Goal: Task Accomplishment & Management: Complete application form

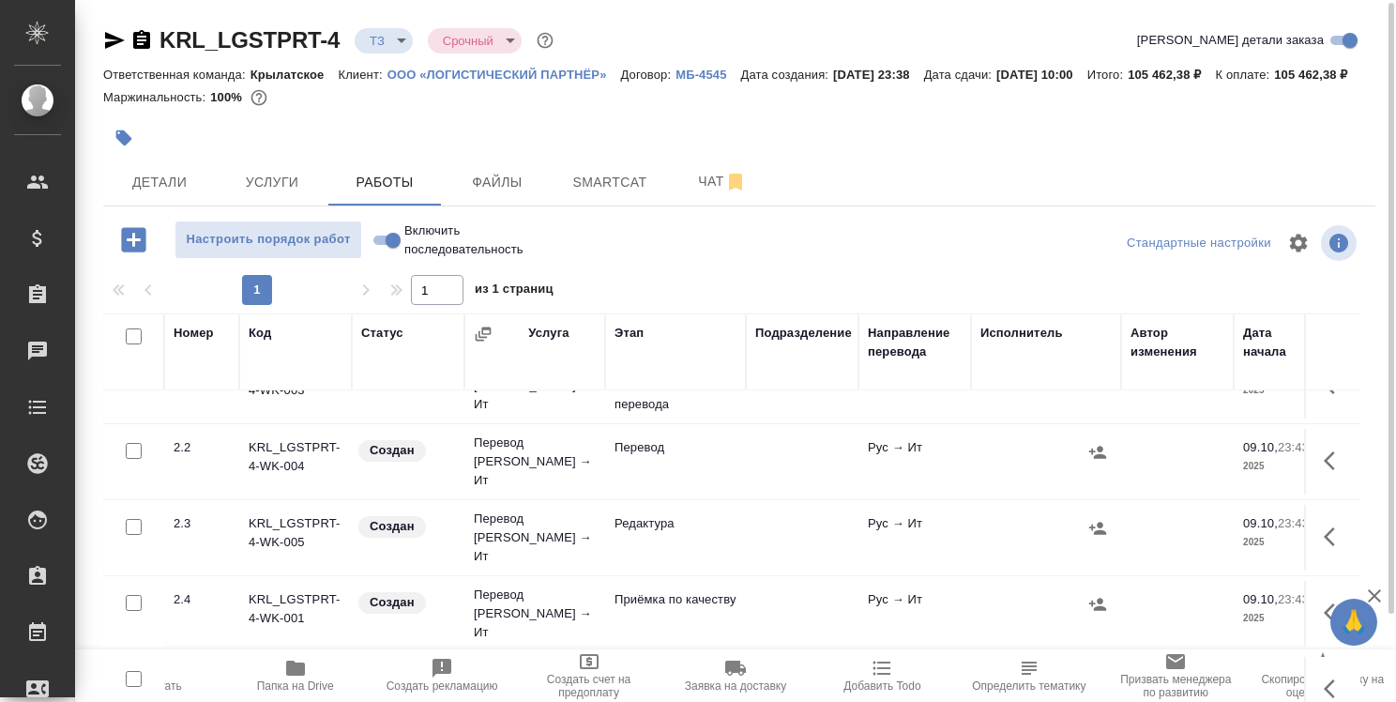
scroll to position [2, 0]
click at [1378, 526] on div "KRL_LGSTPRT-4 ТЗ tz Срочный urgent Кратко детали заказа Ответственная команда: …" at bounding box center [739, 390] width 1293 height 784
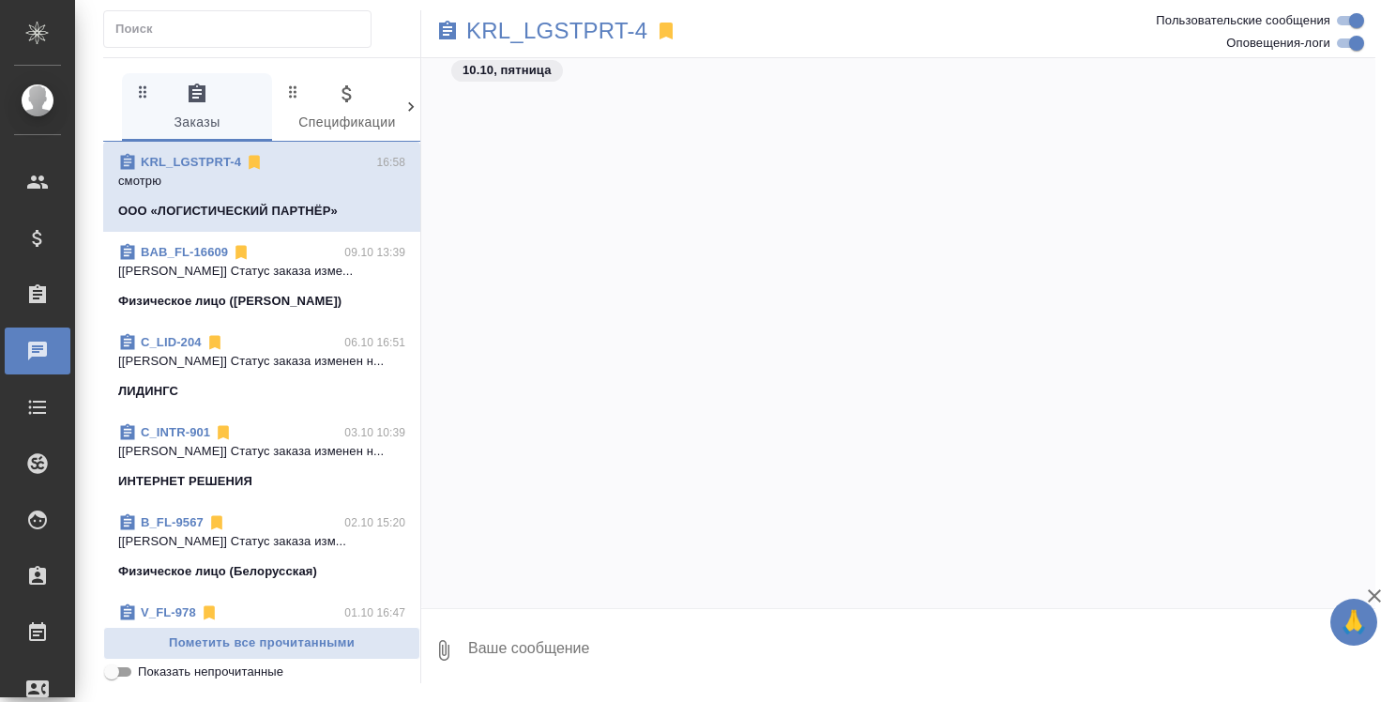
scroll to position [1824, 0]
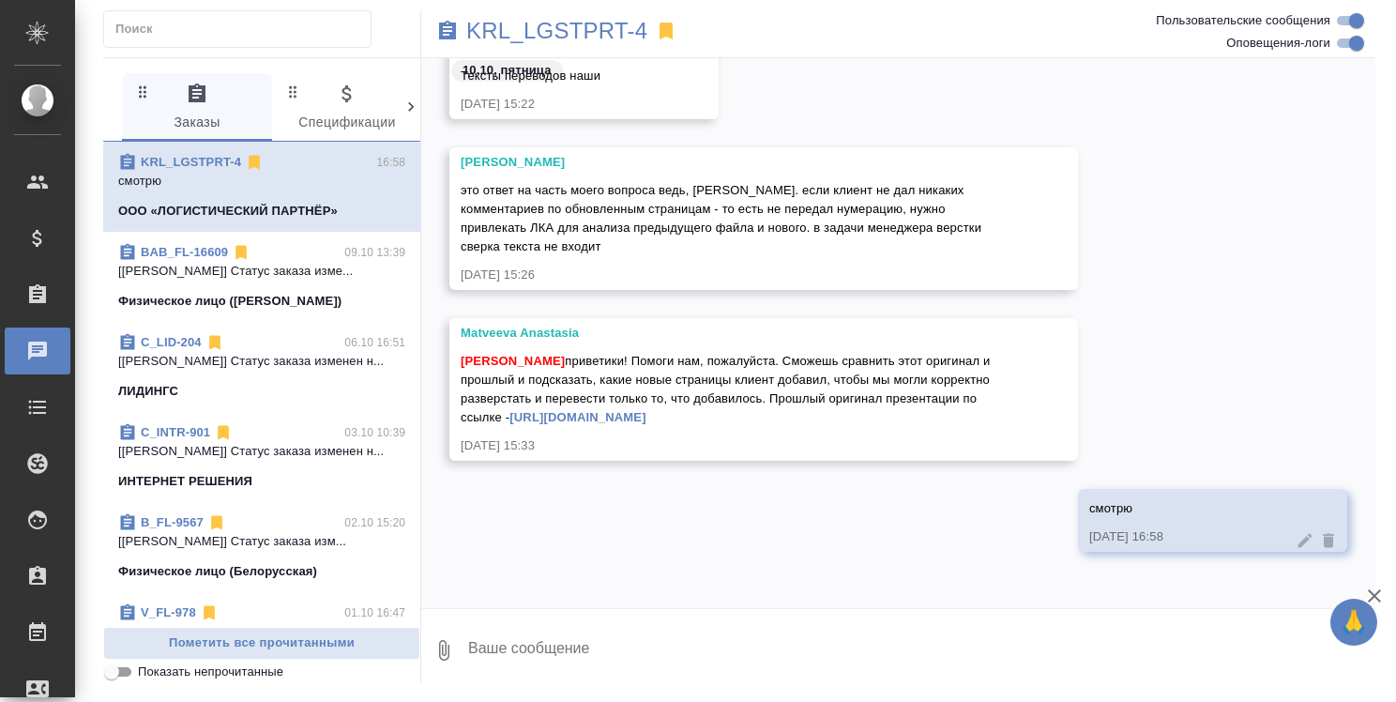
click at [646, 417] on link "https://drive.awatera.com/s/Lmmnx286SDkdJWG" at bounding box center [578, 417] width 136 height 14
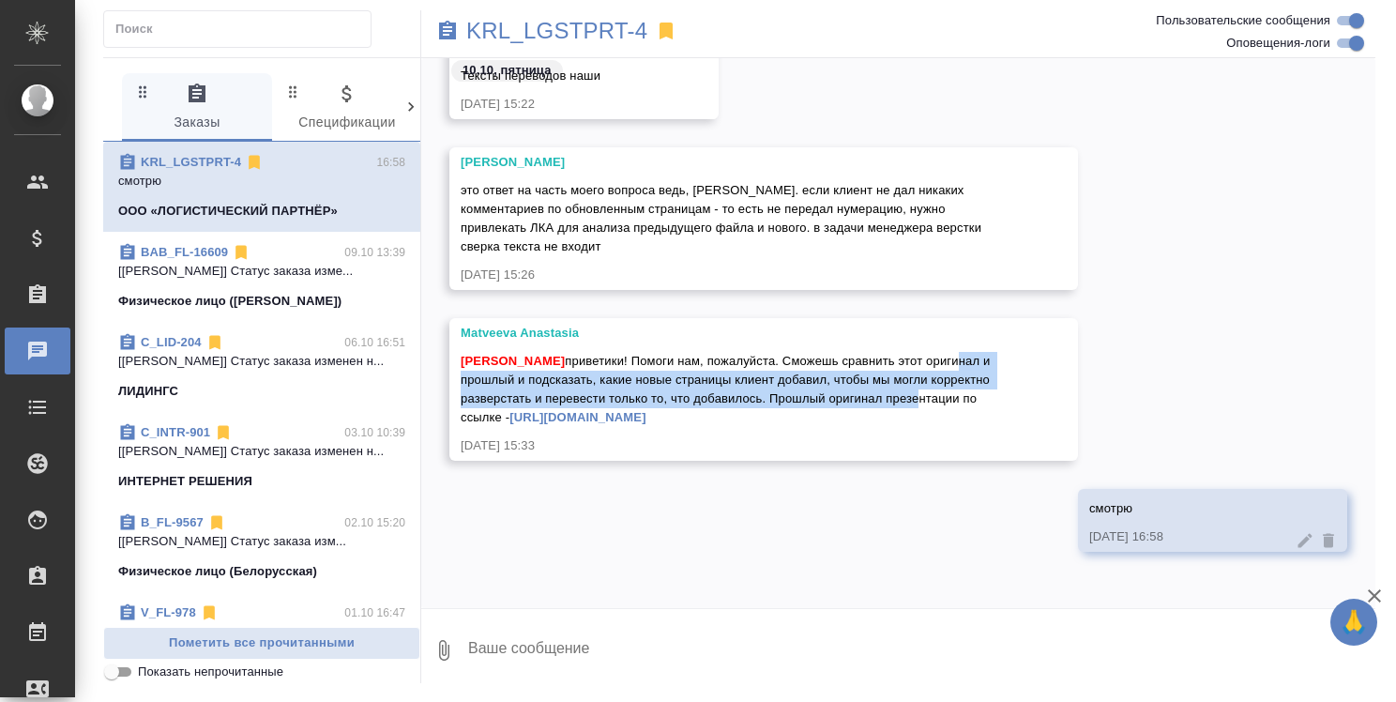
drag, startPoint x: 489, startPoint y: 414, endPoint x: 472, endPoint y: 319, distance: 96.3
click at [472, 319] on div "Matveeva Anastasia Стрельникова Ольга приветики! Помоги нам, пожалуйста. Сможеш…" at bounding box center [764, 389] width 629 height 143
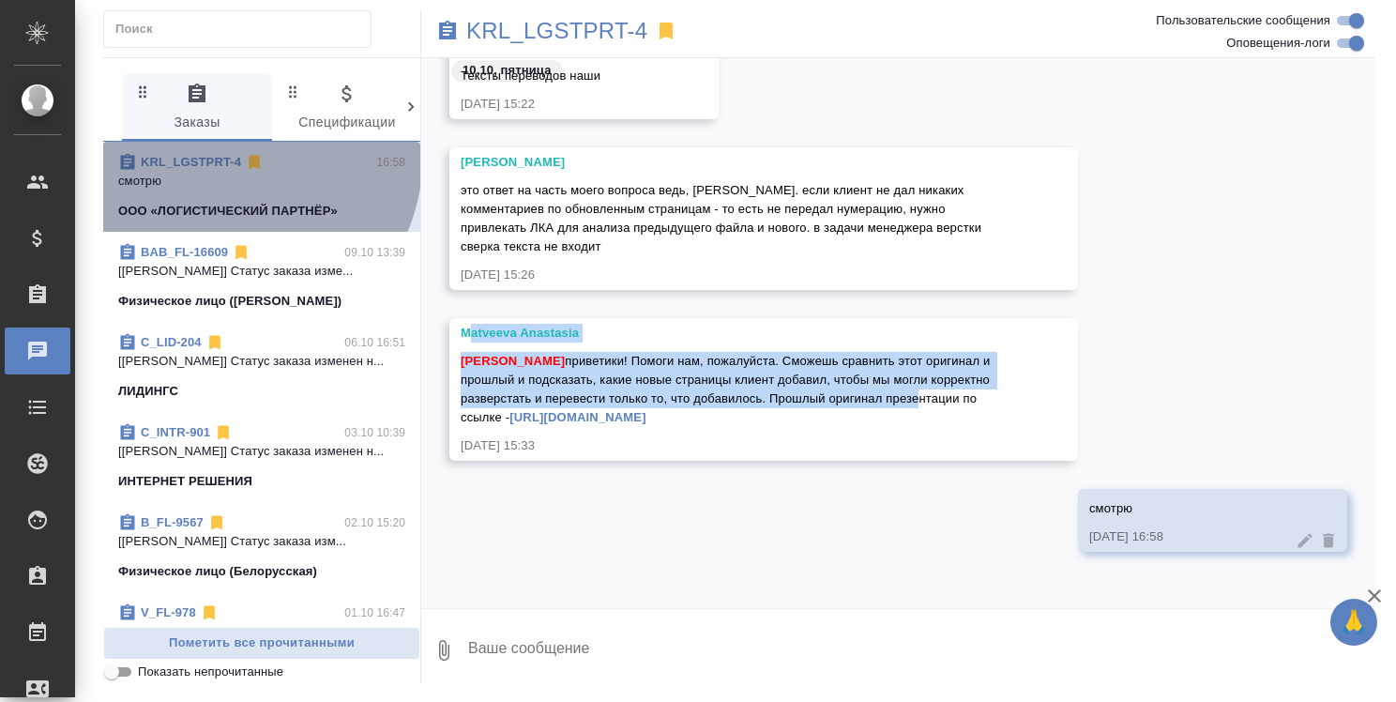
click at [221, 155] on link "KRL_LGSTPRT-4" at bounding box center [191, 162] width 100 height 14
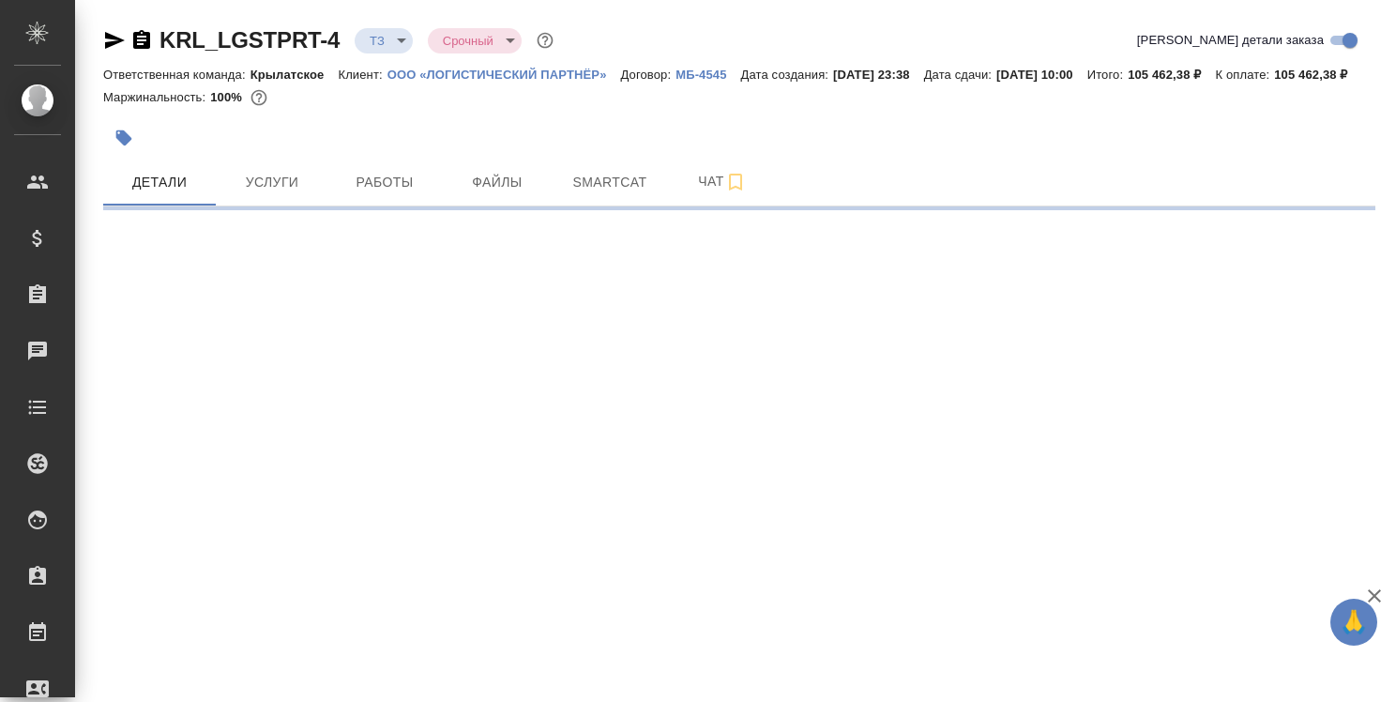
select select "RU"
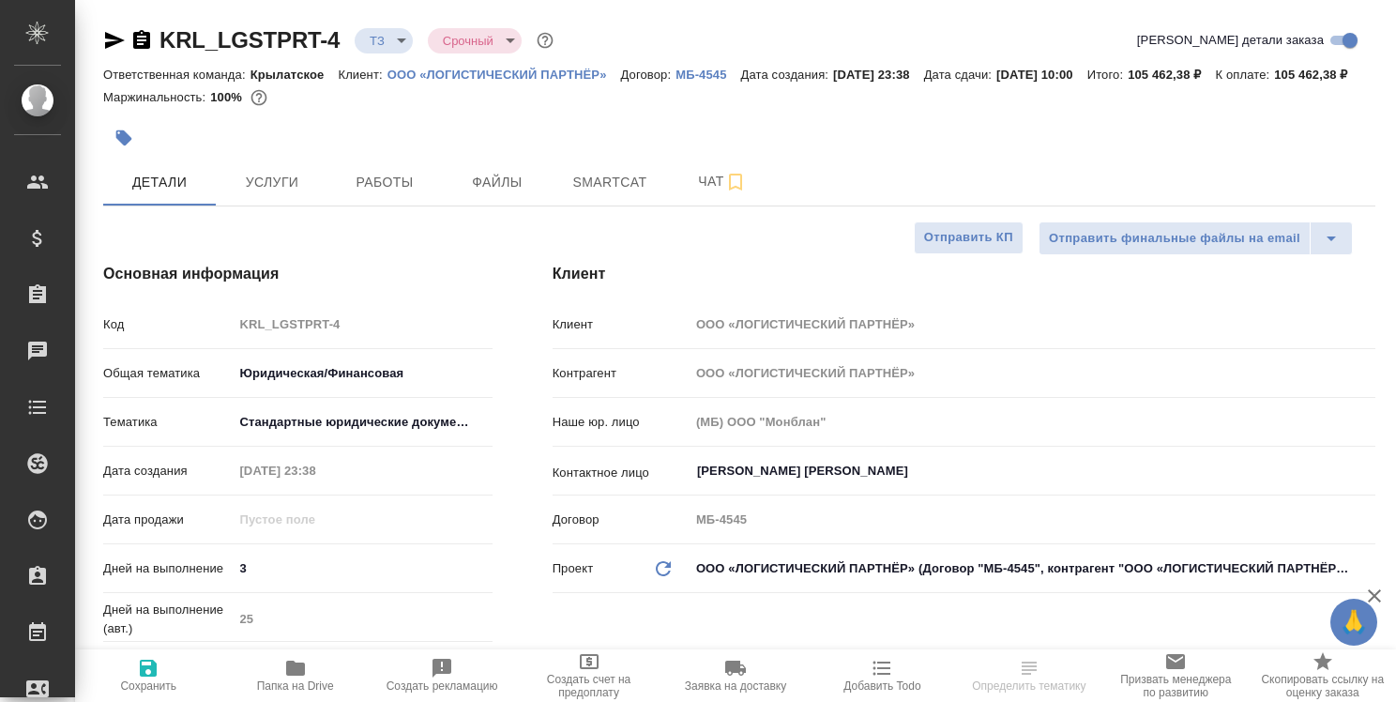
type textarea "x"
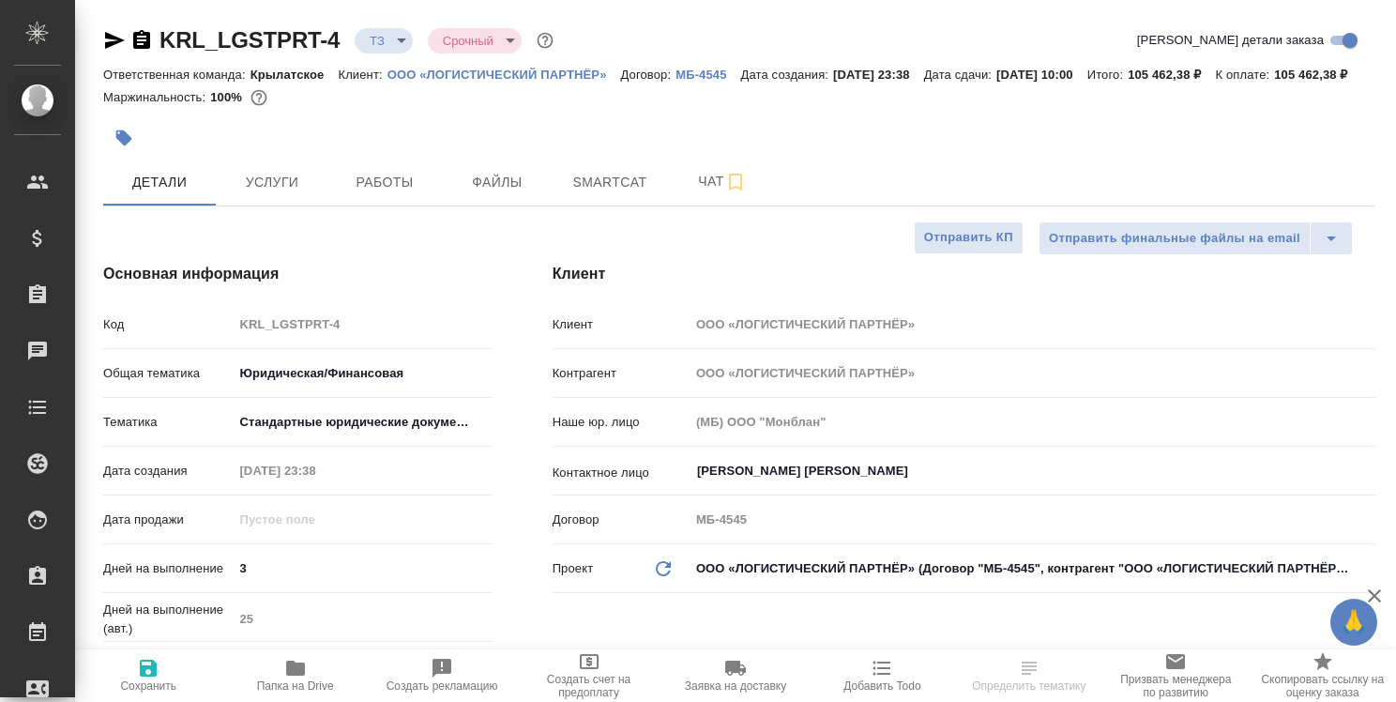
type textarea "x"
click at [299, 668] on icon "button" at bounding box center [295, 668] width 19 height 15
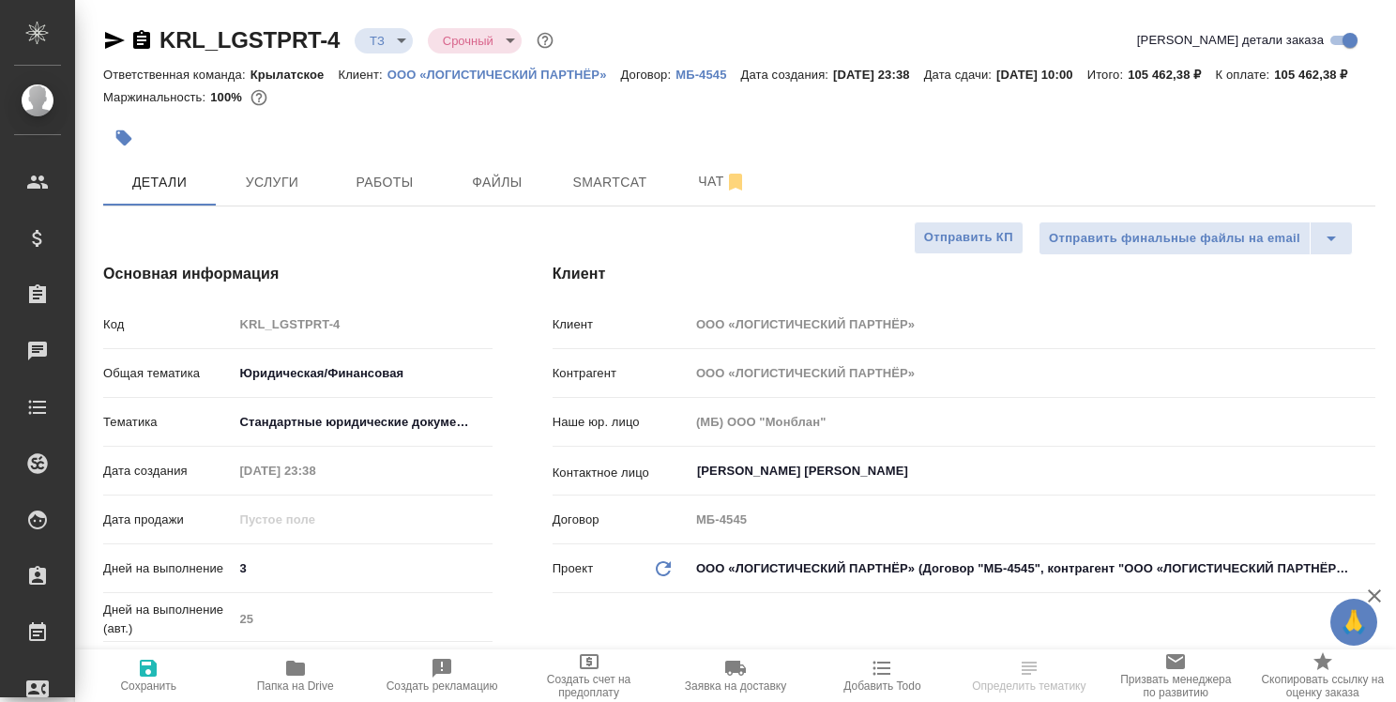
select select "RU"
type textarea "x"
